Goal: Task Accomplishment & Management: Complete application form

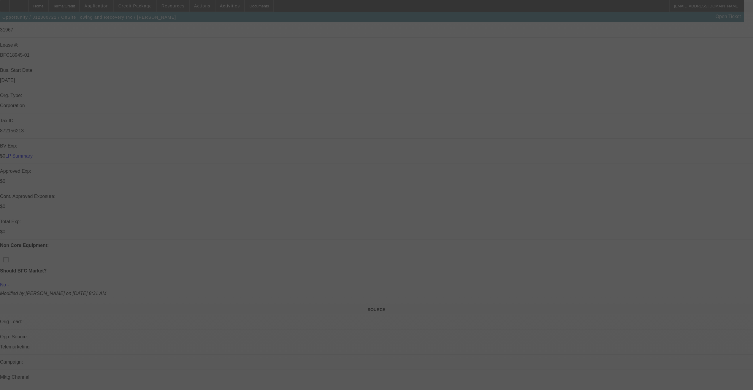
scroll to position [208, 0]
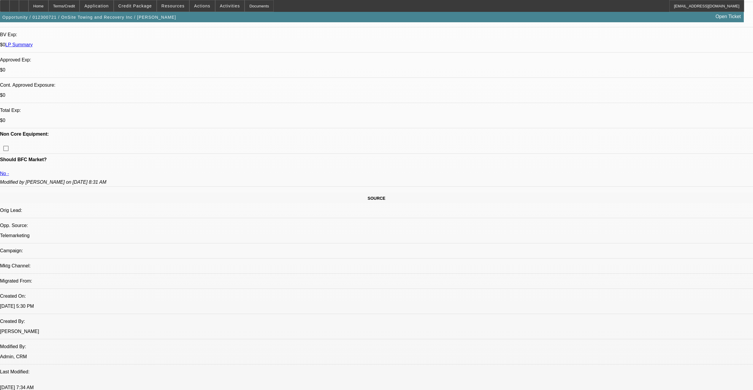
select select "0"
select select "0.1"
select select "0"
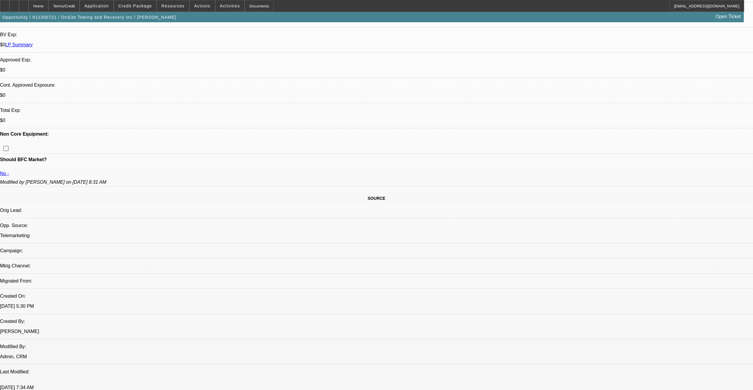
select select "0.1"
select select "0"
select select "0.1"
select select "0"
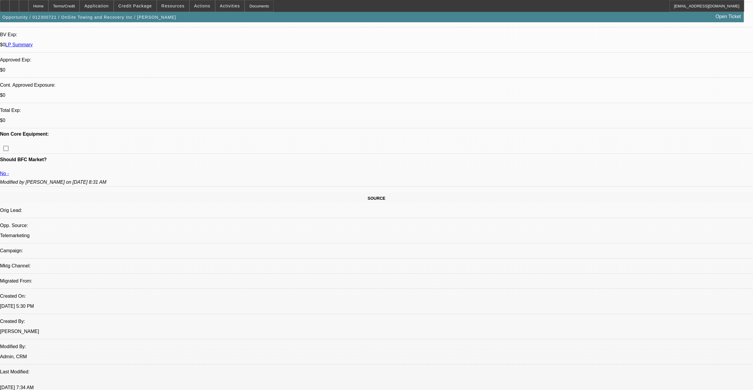
select select "0"
select select "0.1"
select select "1"
select select "2"
select select "4"
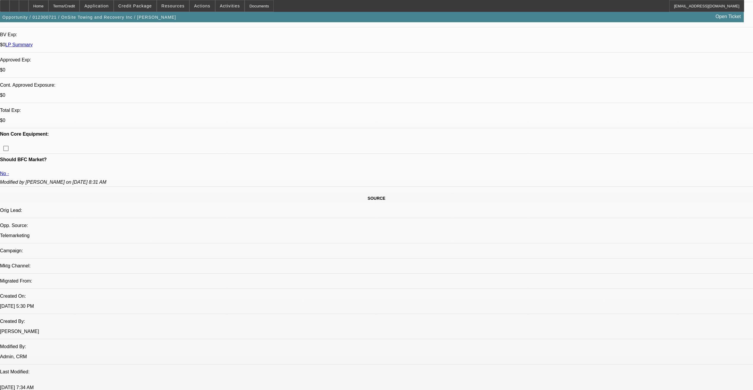
select select "1"
select select "2"
select select "4"
select select "1"
select select "2"
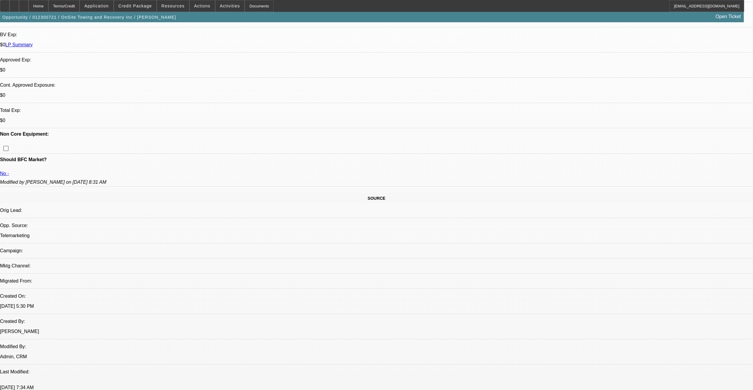
select select "4"
select select "1"
select select "2"
select select "4"
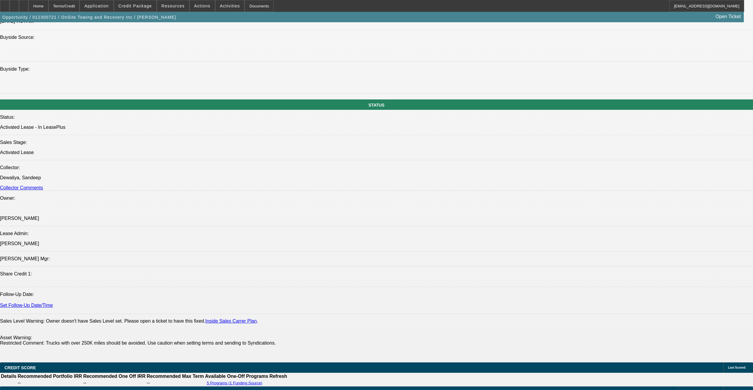
scroll to position [683, 0]
